Goal: Transaction & Acquisition: Purchase product/service

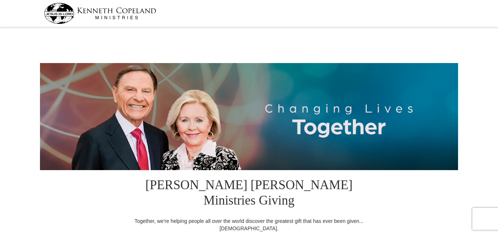
select select "GA"
drag, startPoint x: 500, startPoint y: 27, endPoint x: 499, endPoint y: 59, distance: 31.9
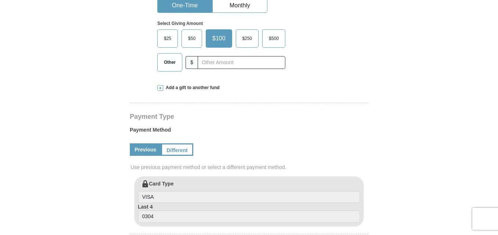
scroll to position [247, 0]
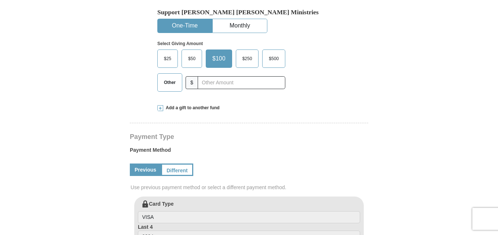
click at [163, 77] on span "Other" at bounding box center [169, 82] width 19 height 11
click at [0, 0] on input "Other" at bounding box center [0, 0] width 0 height 0
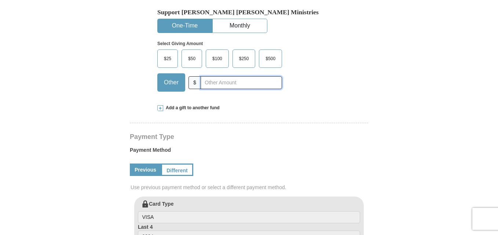
click at [219, 76] on input "text" at bounding box center [241, 82] width 81 height 13
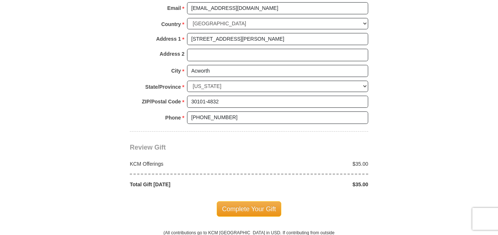
scroll to position [579, 0]
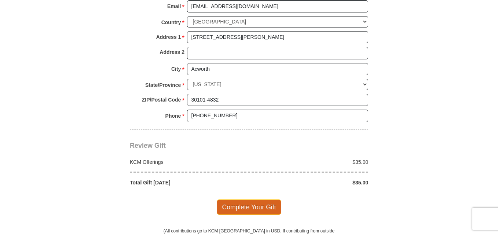
type input "35"
click at [256, 199] on span "Complete Your Gift" at bounding box center [249, 206] width 65 height 15
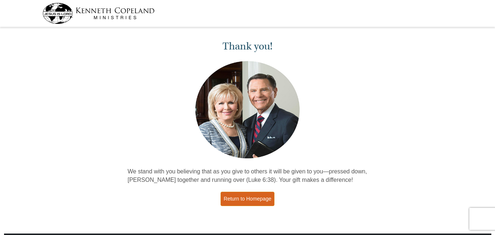
click at [253, 199] on link "Return to Homepage" at bounding box center [248, 199] width 54 height 14
